Goal: Transaction & Acquisition: Download file/media

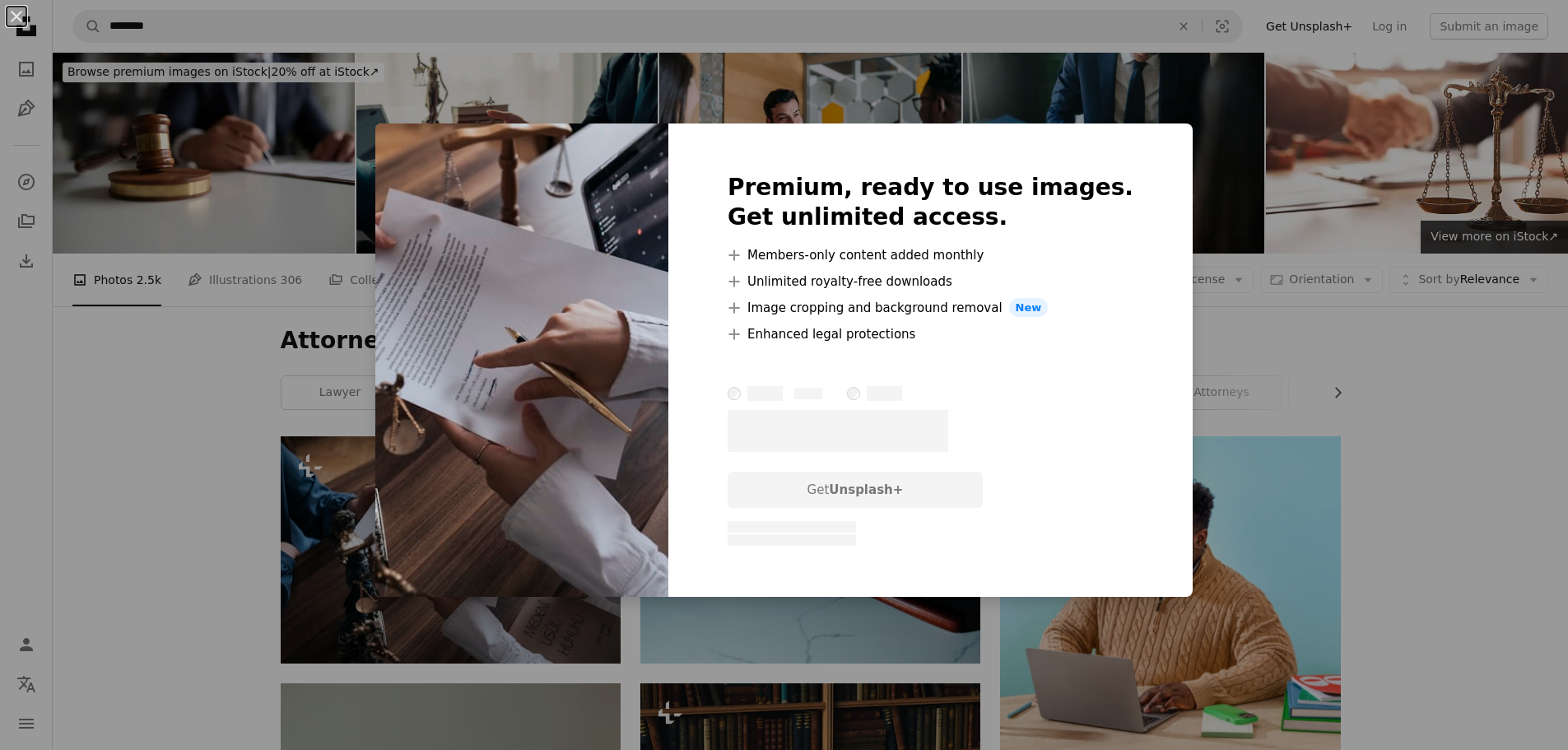
scroll to position [83, 0]
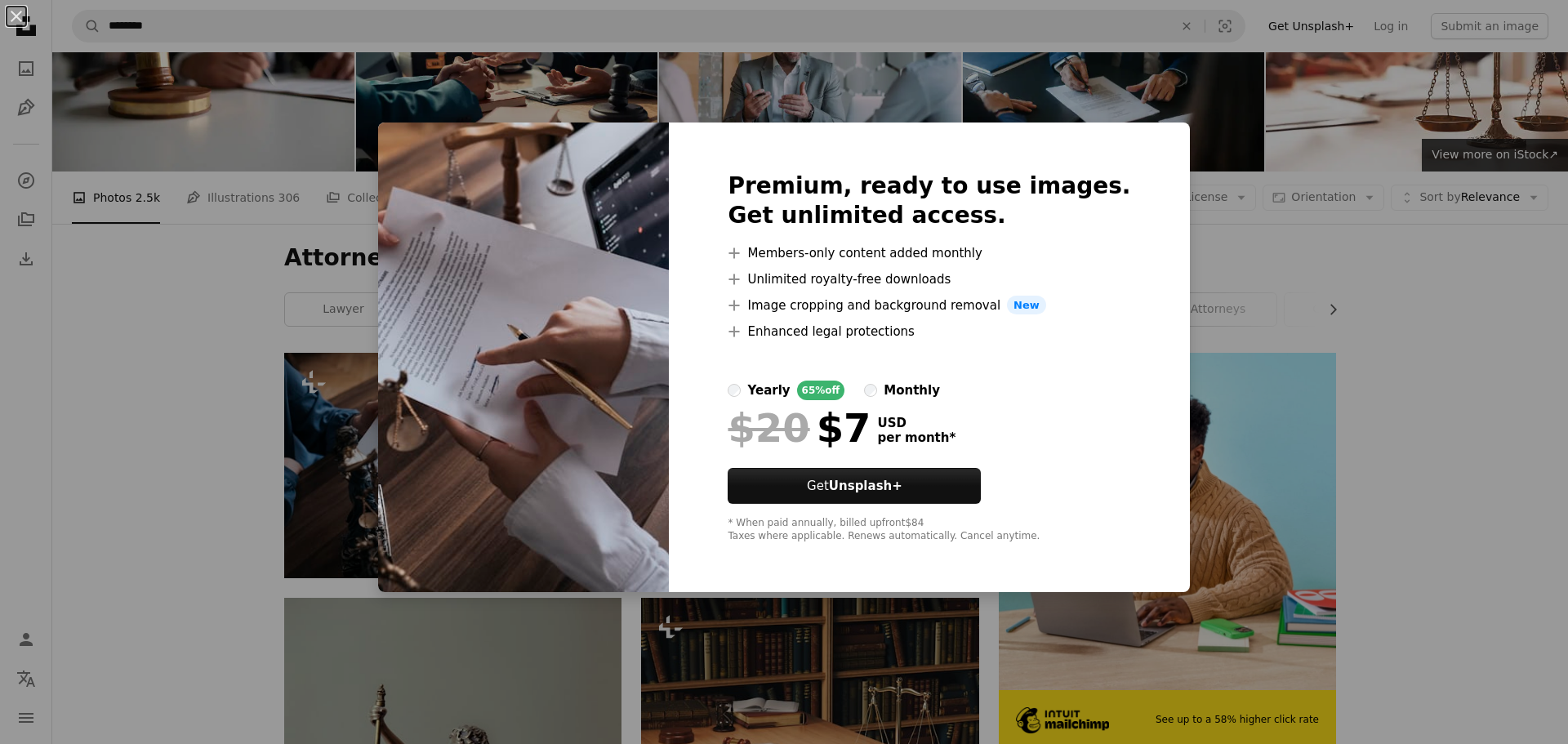
click at [1429, 318] on div "An X shape Premium, ready to use images. Get unlimited access. A plus sign Memb…" at bounding box center [784, 372] width 1568 height 744
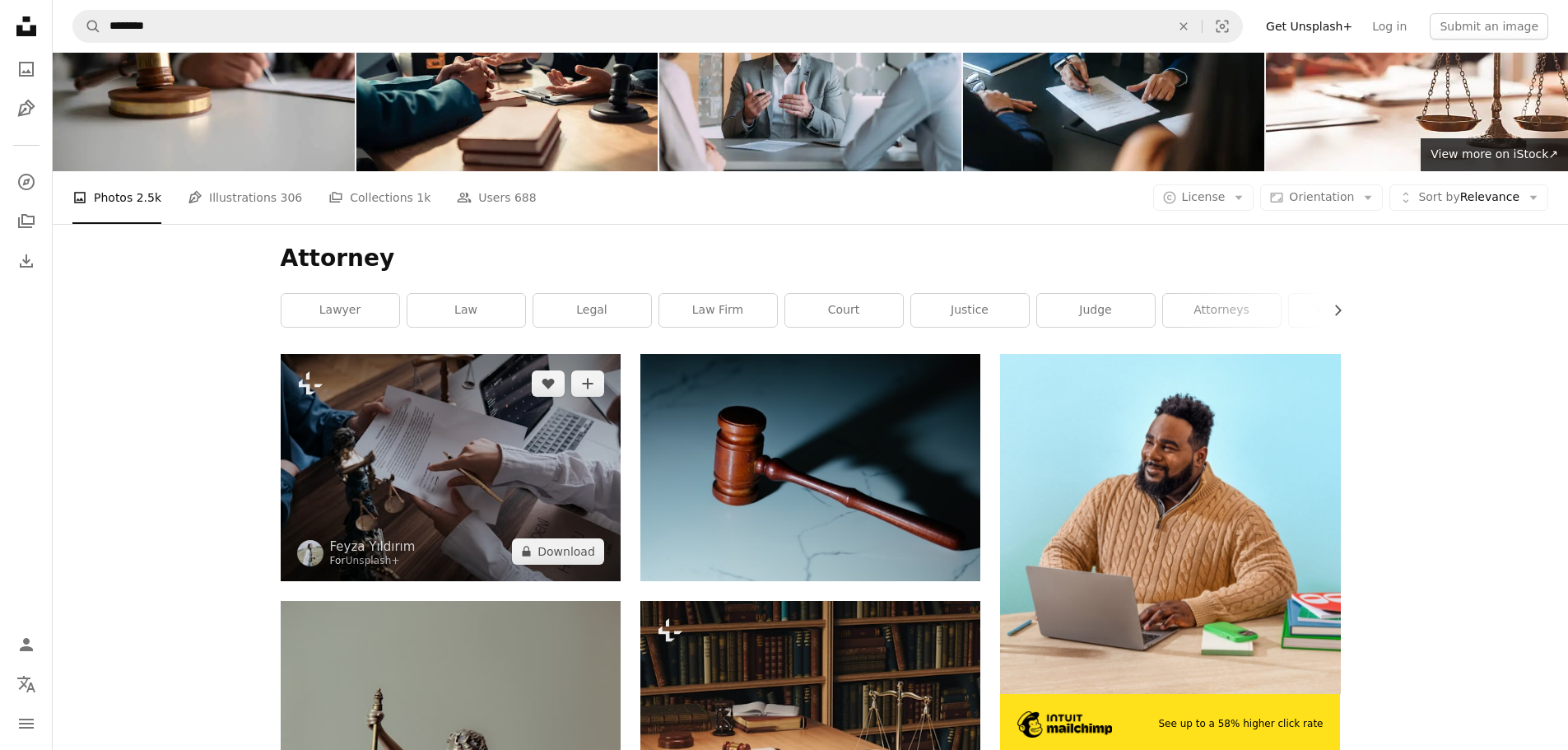
click at [478, 499] on img at bounding box center [450, 467] width 340 height 226
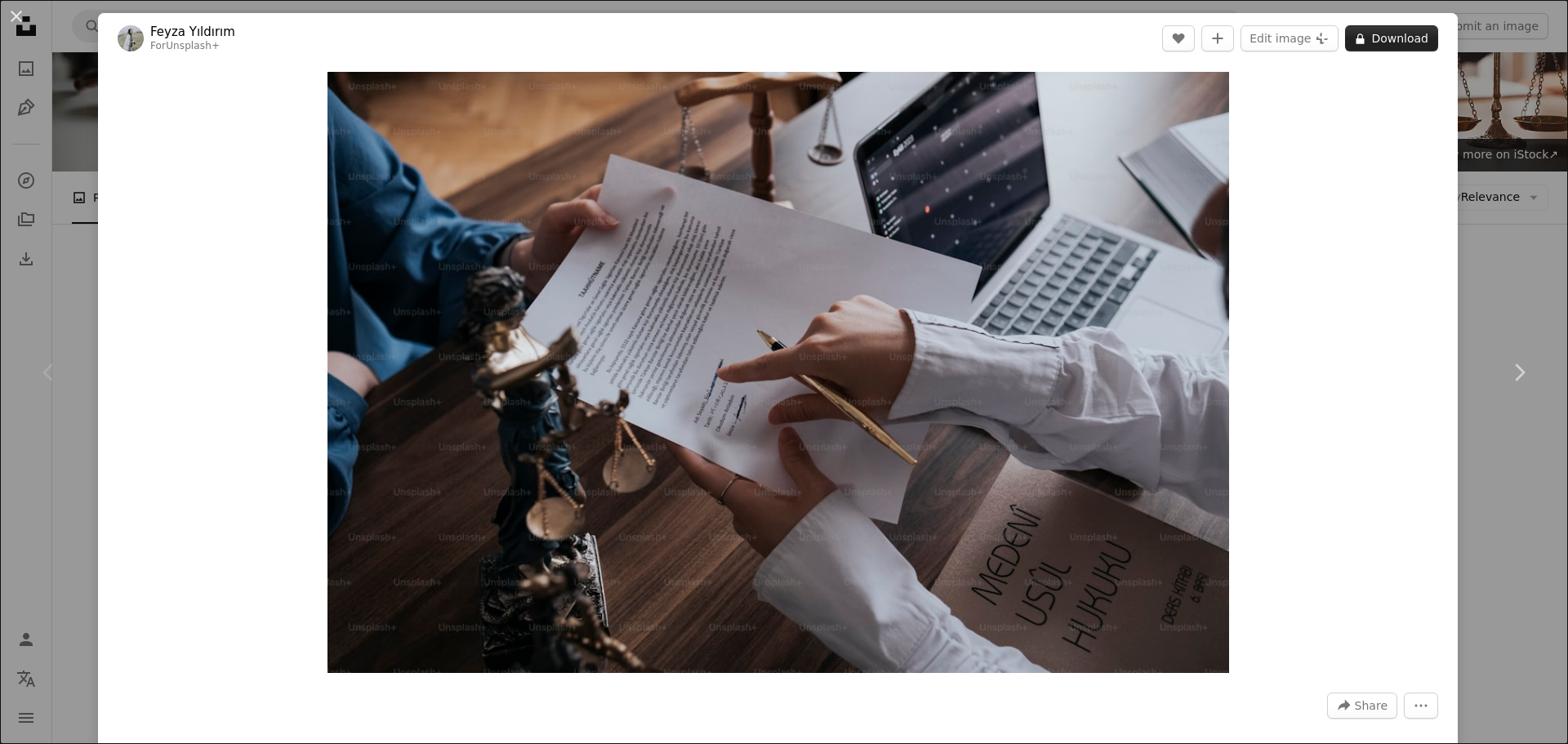
click at [1370, 37] on button "A lock Download" at bounding box center [1392, 39] width 93 height 27
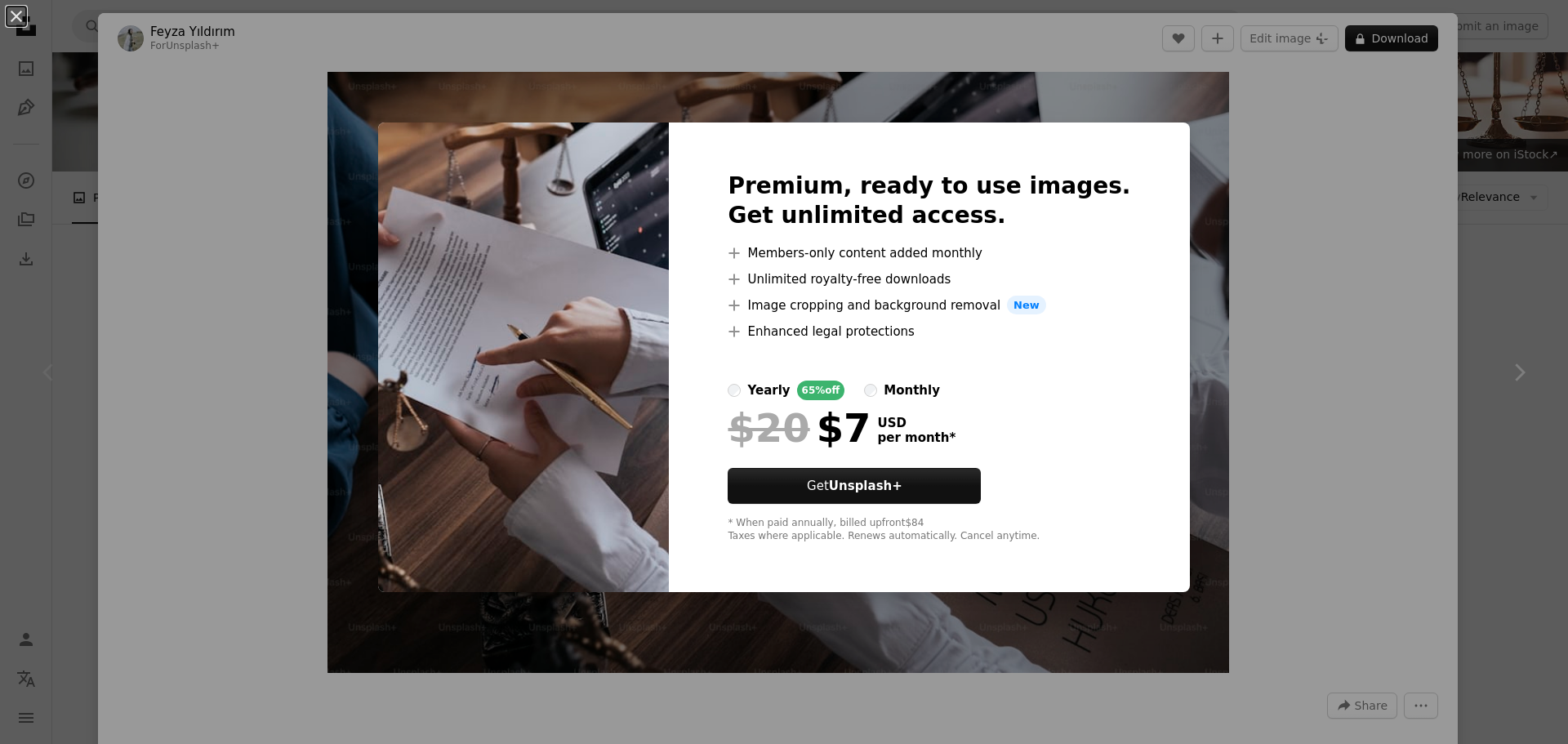
click at [1322, 191] on div "An X shape Premium, ready to use images. Get unlimited access. A plus sign Memb…" at bounding box center [784, 372] width 1568 height 744
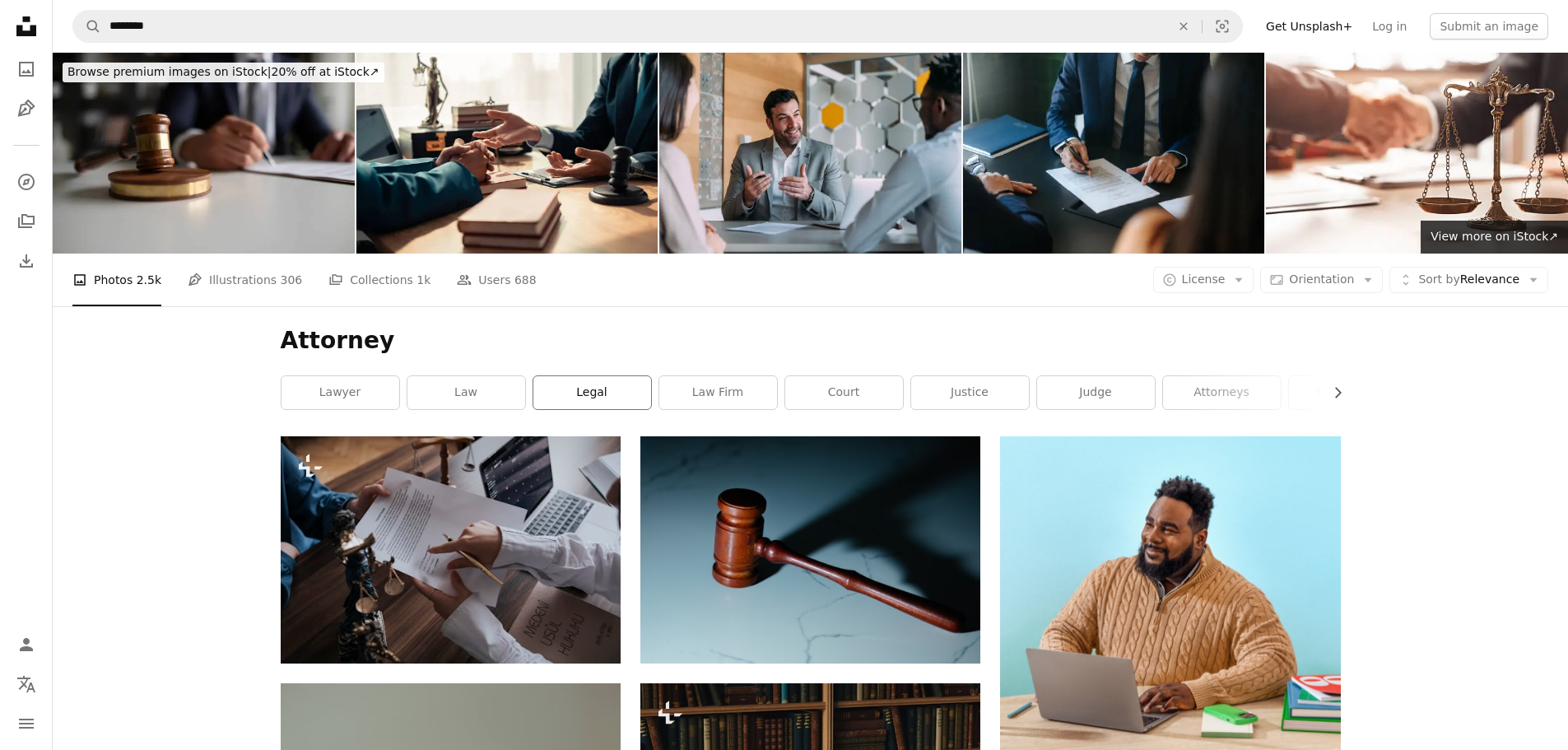
click at [579, 399] on link "legal" at bounding box center [592, 393] width 118 height 33
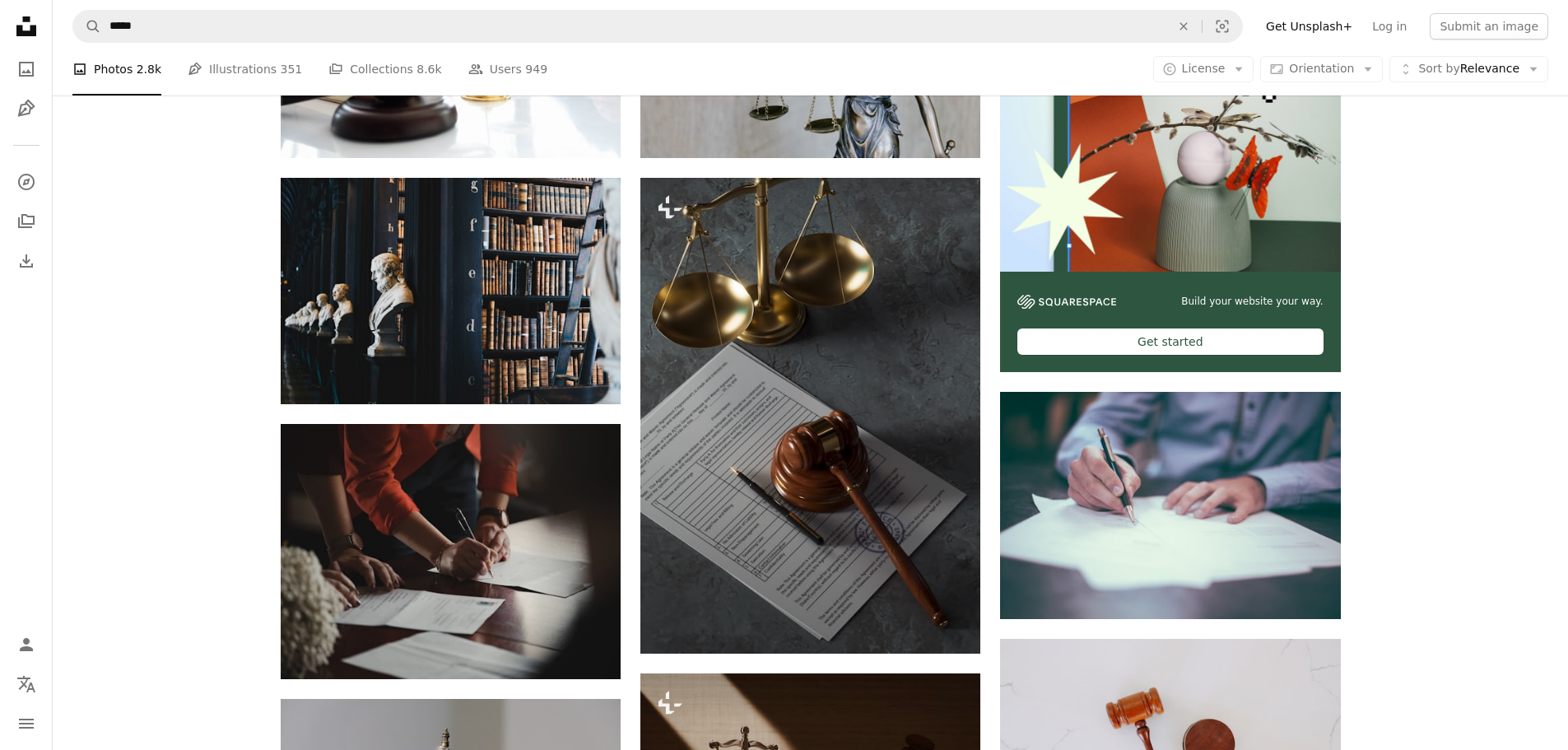
scroll to position [659, 0]
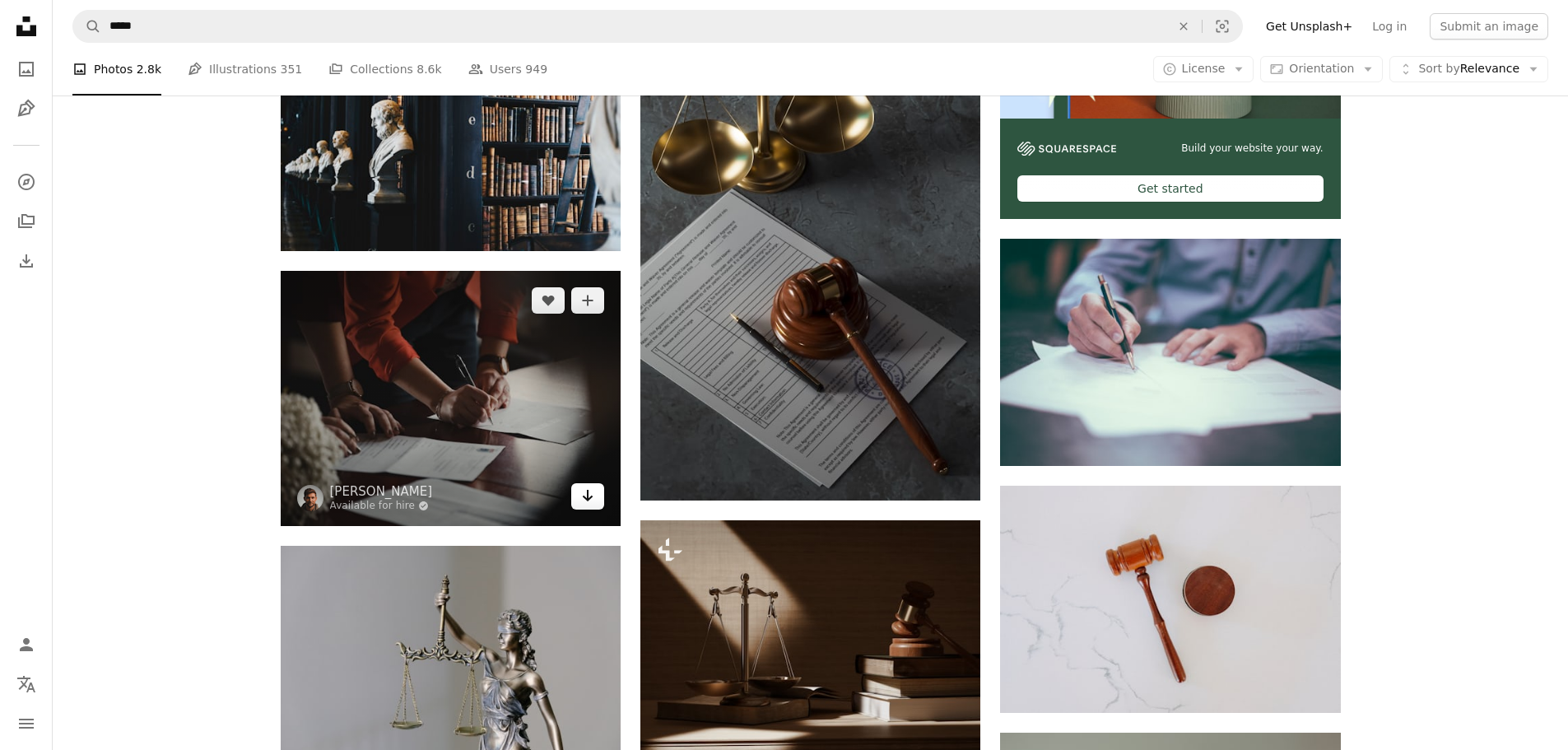
click at [595, 502] on link "Arrow pointing down" at bounding box center [587, 497] width 33 height 27
